Goal: Find specific page/section: Find specific page/section

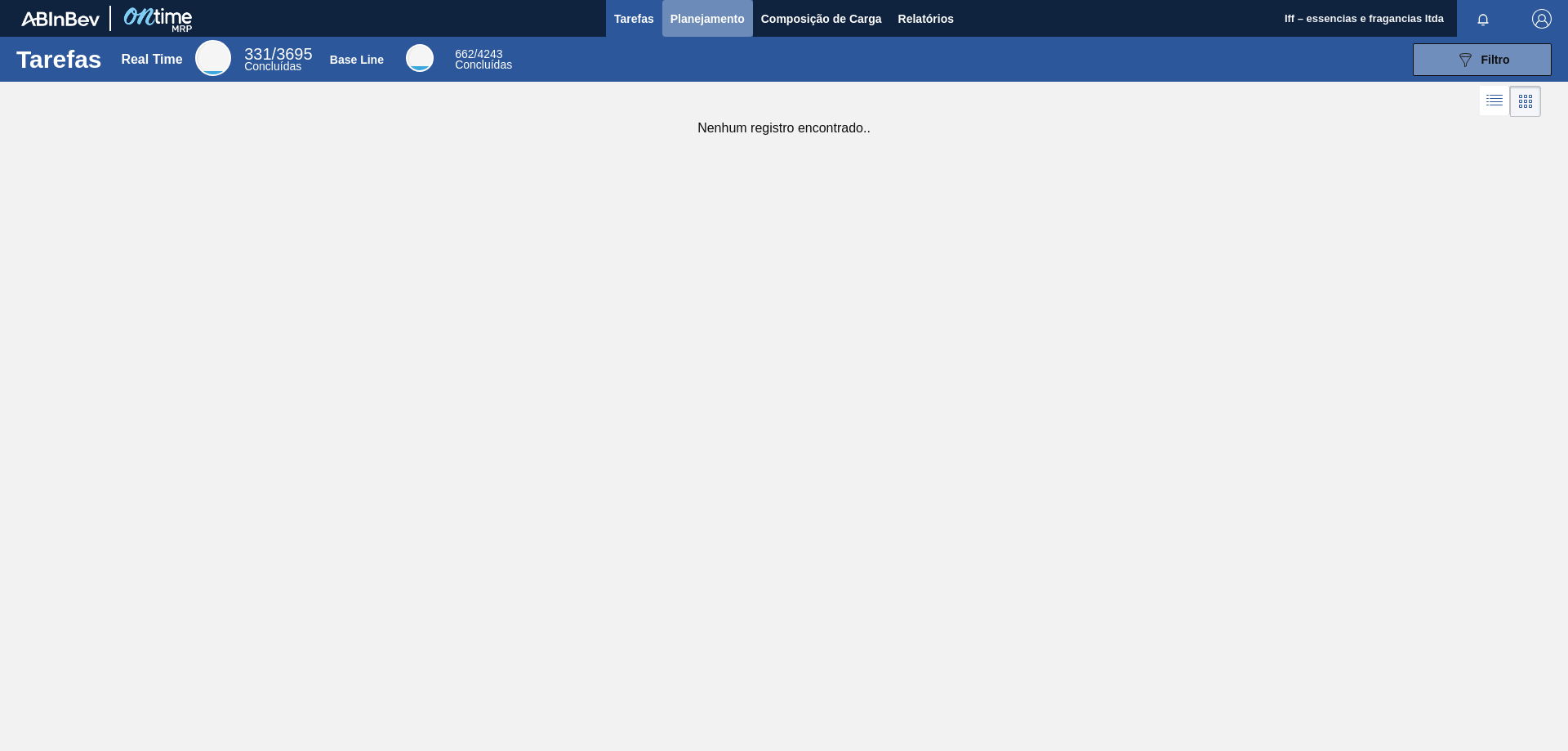
click at [696, 17] on span "Planejamento" at bounding box center [708, 19] width 75 height 20
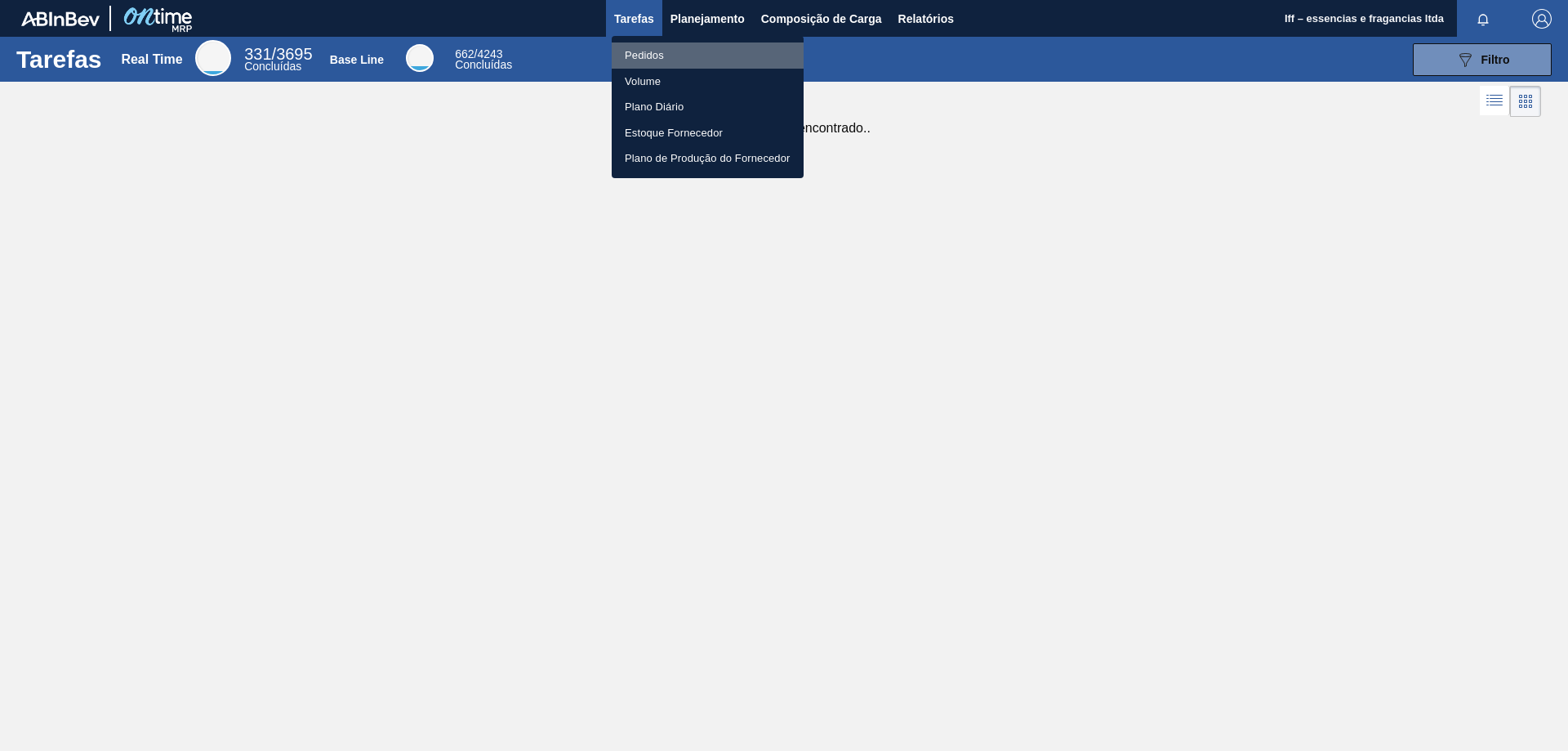
click at [665, 55] on li "Pedidos" at bounding box center [707, 56] width 192 height 27
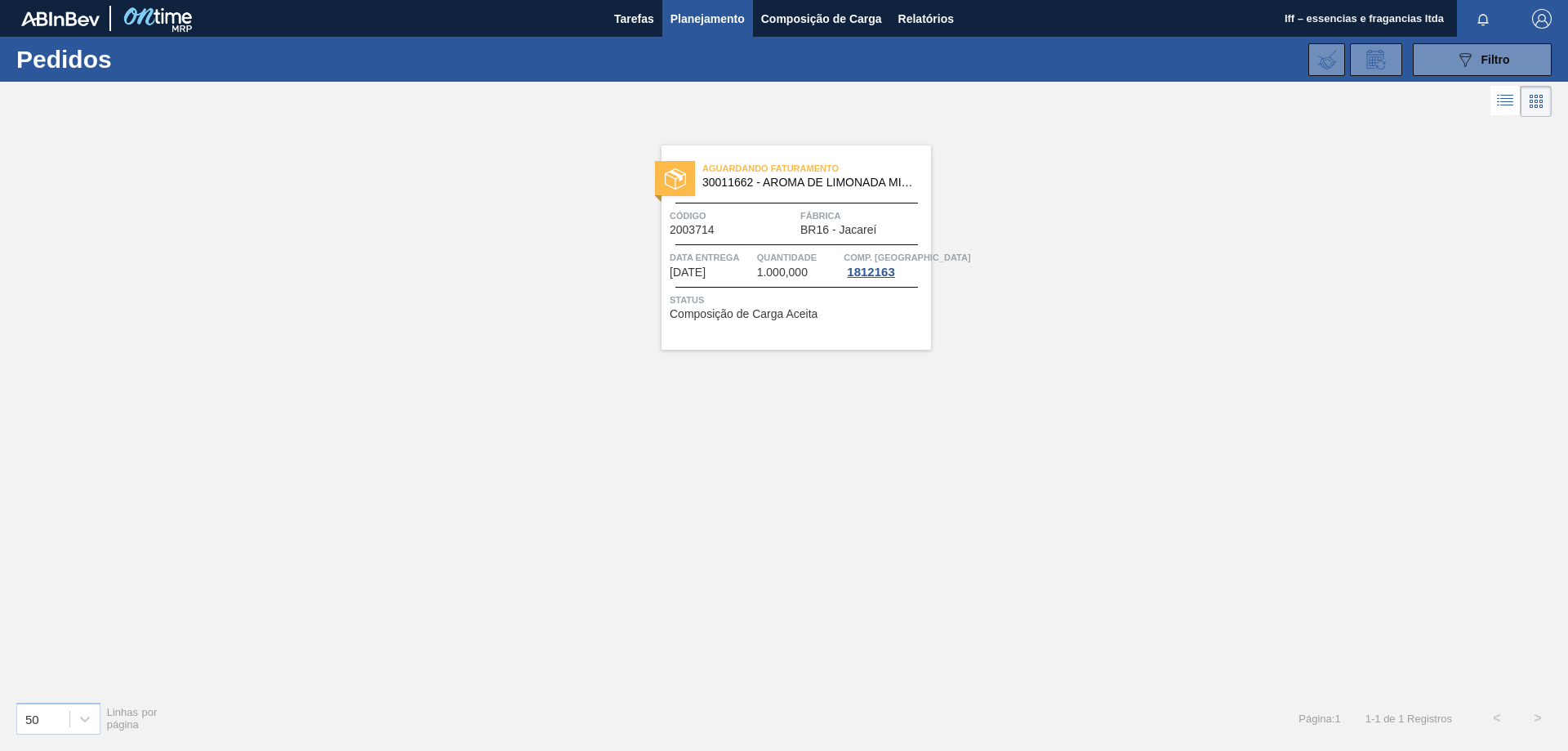
click at [811, 212] on span "Fábrica" at bounding box center [864, 216] width 127 height 17
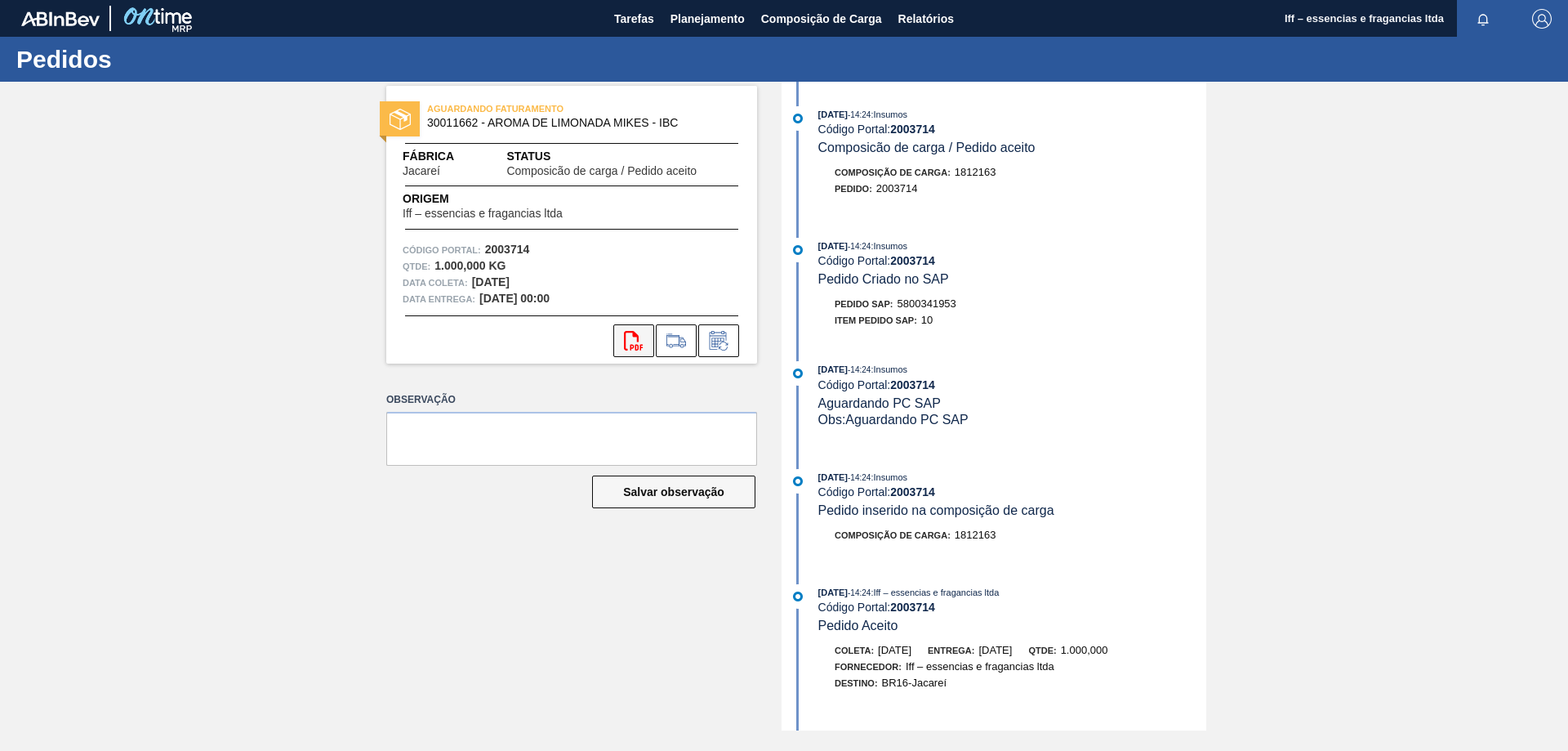
click at [626, 340] on icon at bounding box center [633, 341] width 19 height 20
